Goal: Transaction & Acquisition: Download file/media

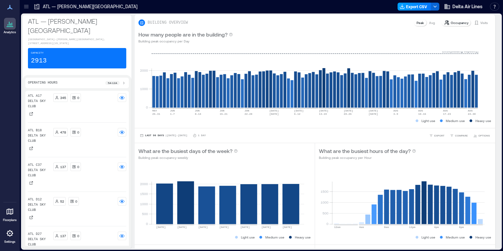
click at [419, 8] on button "Export CSV" at bounding box center [414, 7] width 34 height 8
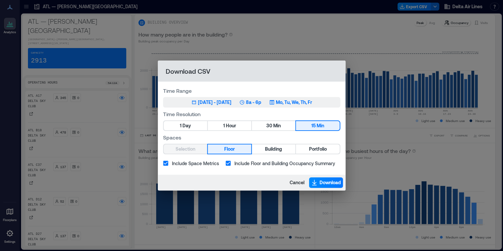
click at [202, 100] on div "[DATE] - [DATE]" at bounding box center [215, 102] width 34 height 7
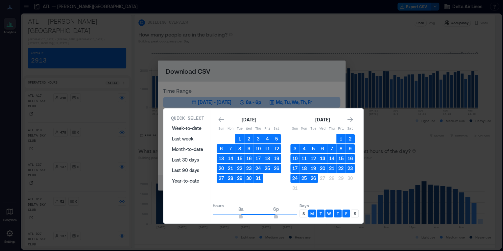
click at [323, 156] on button "13" at bounding box center [322, 158] width 9 height 9
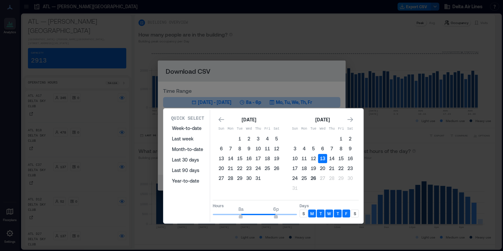
click at [313, 178] on button "26" at bounding box center [313, 178] width 9 height 9
click at [304, 212] on p "S" at bounding box center [303, 213] width 2 height 5
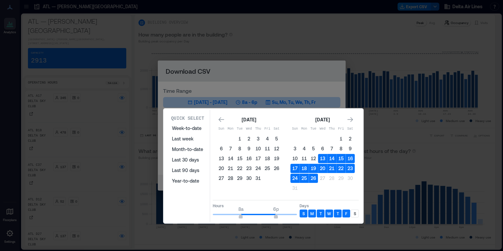
click at [354, 212] on p "S" at bounding box center [355, 213] width 2 height 5
type input "**"
drag, startPoint x: 275, startPoint y: 216, endPoint x: 307, endPoint y: 213, distance: 32.4
click at [307, 213] on div "Hours 8a 12a Days S M T W T F S" at bounding box center [286, 209] width 146 height 19
type input "*"
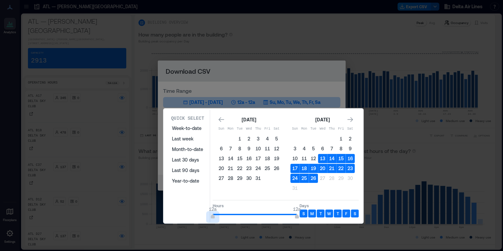
drag, startPoint x: 242, startPoint y: 214, endPoint x: 156, endPoint y: 209, distance: 85.9
click at [0, 251] on div "Quick Select Week-to-date Last week Month-to-date Last 30 days Last 90 days Yea…" at bounding box center [0, 251] width 0 height 0
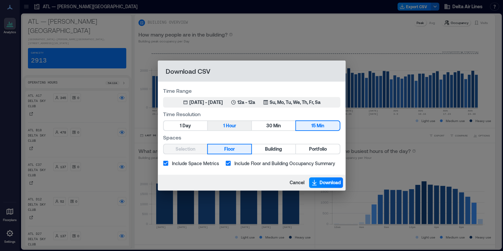
drag, startPoint x: 310, startPoint y: 150, endPoint x: 227, endPoint y: 124, distance: 86.6
click at [227, 124] on div "Time Range Aug 13, 2025 - [DATE] 12a - 12a Su, Mo, Tu, We, Th, Fr, Sa Time Reso…" at bounding box center [252, 128] width 188 height 93
click at [228, 124] on span "Hour" at bounding box center [231, 126] width 10 height 8
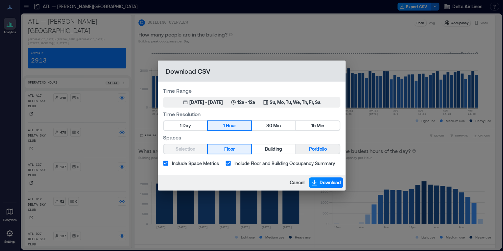
click at [314, 146] on span "Portfolio" at bounding box center [318, 149] width 18 height 8
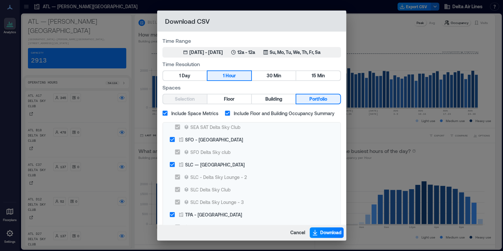
scroll to position [1350, 0]
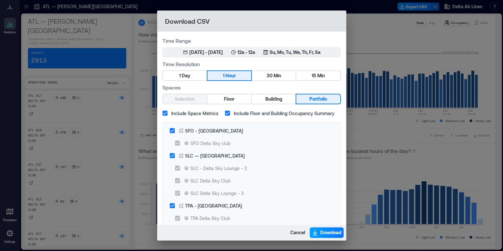
click at [320, 233] on button "Download" at bounding box center [327, 232] width 34 height 11
